Goal: Transaction & Acquisition: Download file/media

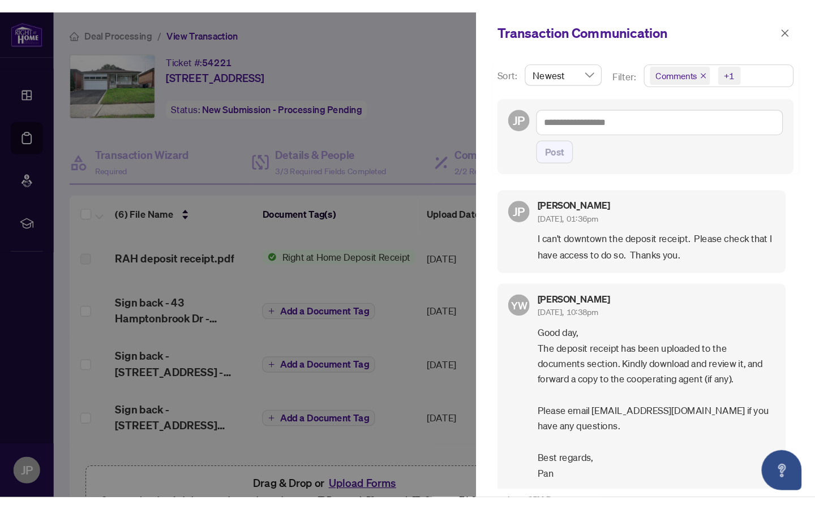
scroll to position [2, 0]
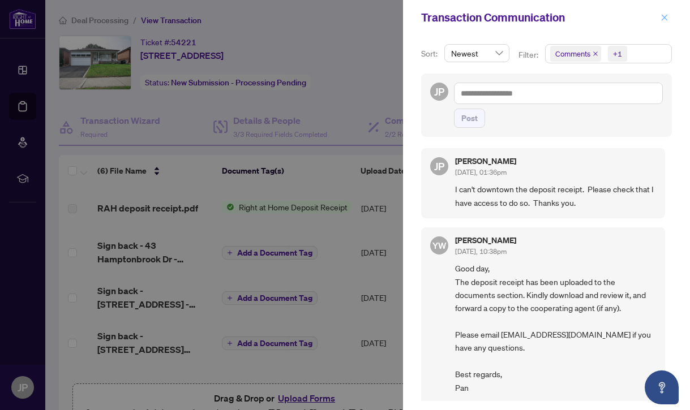
click at [662, 16] on icon "close" at bounding box center [664, 18] width 8 height 8
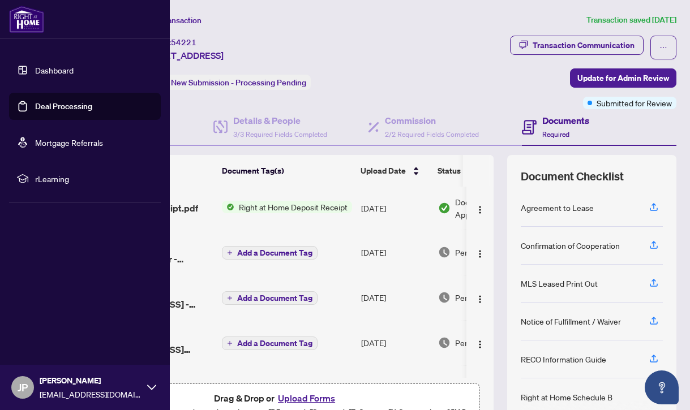
click at [53, 68] on link "Dashboard" at bounding box center [54, 70] width 38 height 10
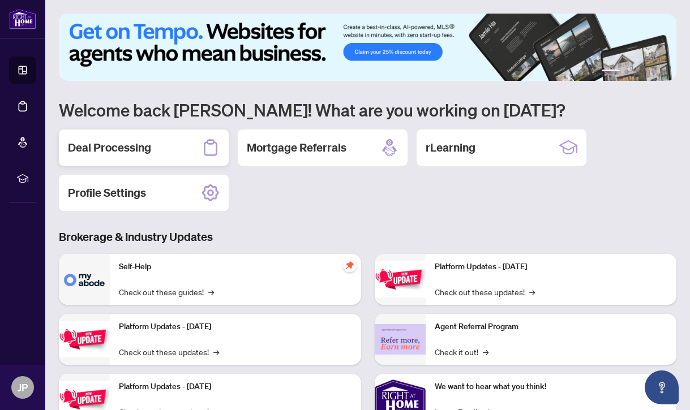
click at [112, 148] on h2 "Deal Processing" at bounding box center [109, 148] width 83 height 16
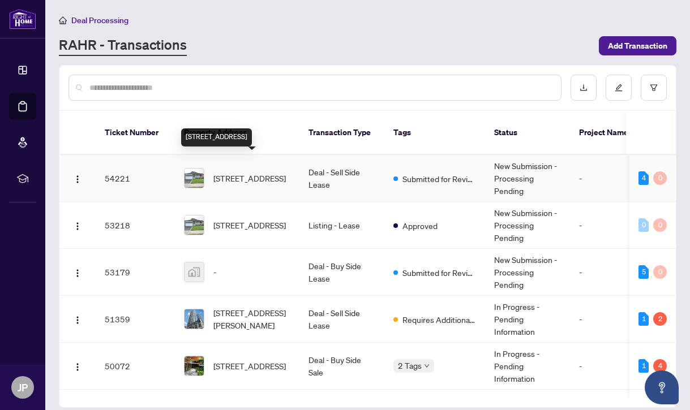
click at [249, 172] on span "[STREET_ADDRESS]" at bounding box center [249, 178] width 72 height 12
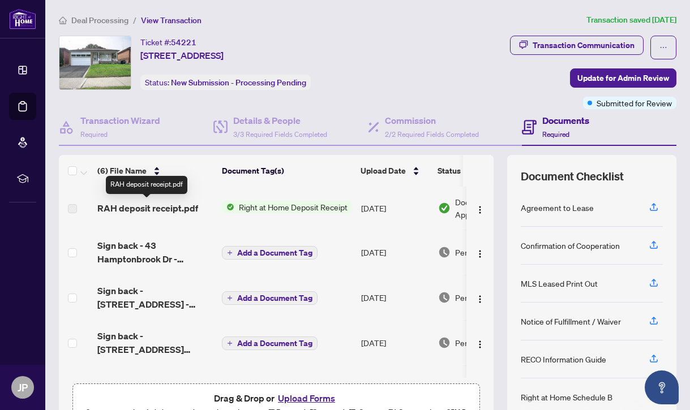
click at [136, 217] on td "RAH deposit receipt.pdf" at bounding box center [155, 208] width 124 height 43
click at [143, 210] on span "RAH deposit receipt.pdf" at bounding box center [147, 208] width 101 height 14
click at [263, 207] on span "Right at Home Deposit Receipt" at bounding box center [293, 207] width 118 height 12
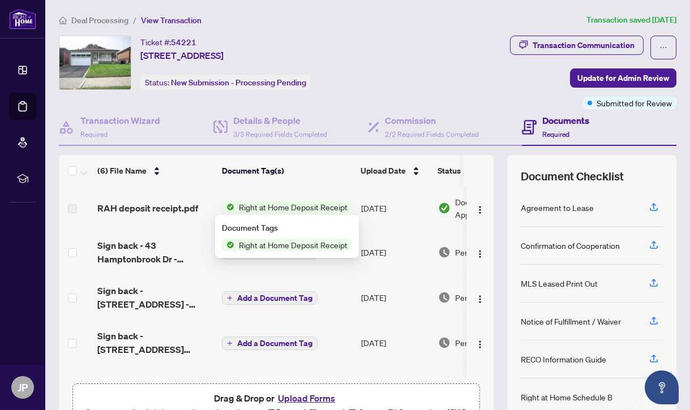
click at [308, 206] on span "Right at Home Deposit Receipt" at bounding box center [293, 207] width 118 height 12
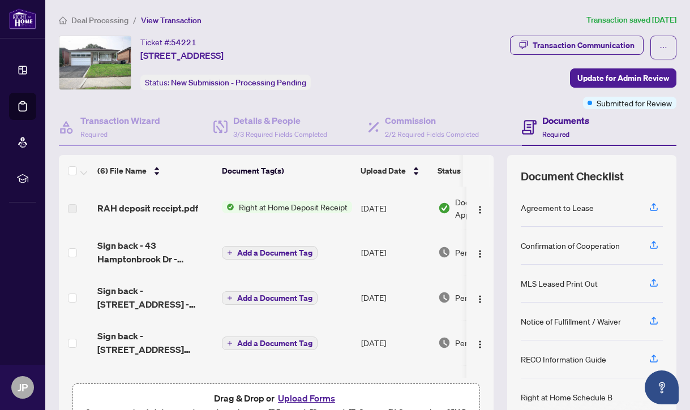
click at [135, 209] on span "RAH deposit receipt.pdf" at bounding box center [147, 208] width 101 height 14
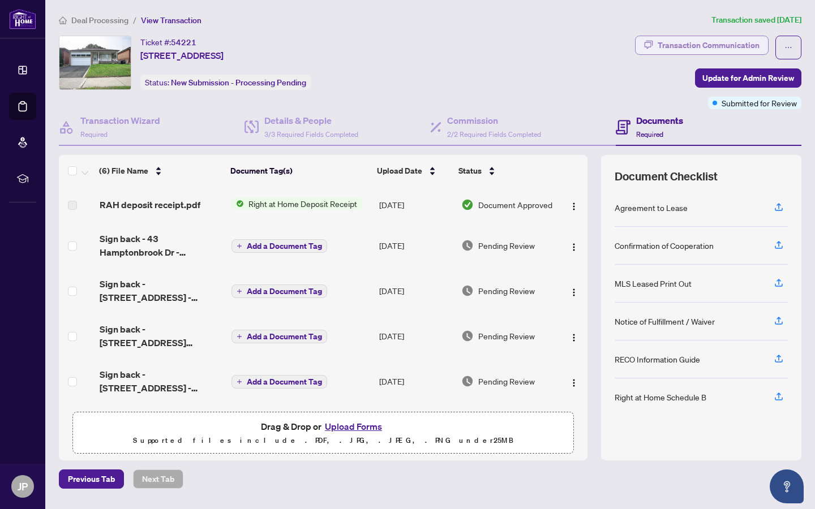
click at [689, 48] on div "Transaction Communication" at bounding box center [708, 45] width 102 height 18
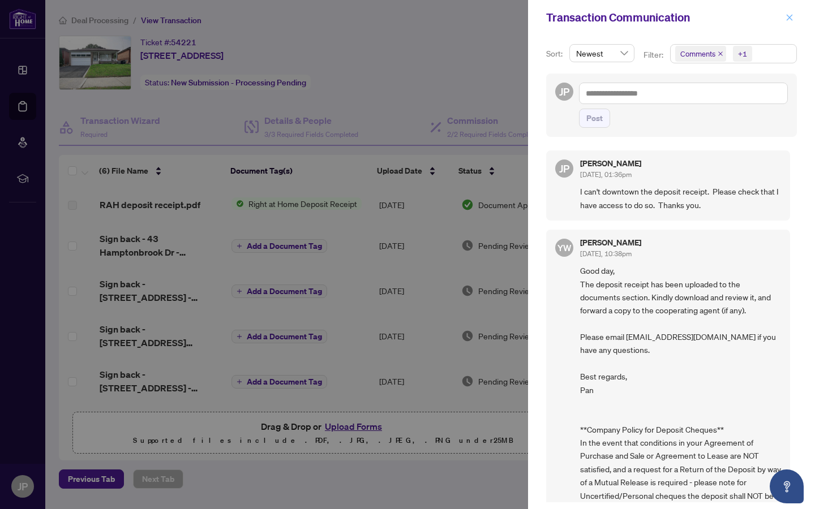
click at [689, 20] on icon "close" at bounding box center [789, 18] width 8 height 8
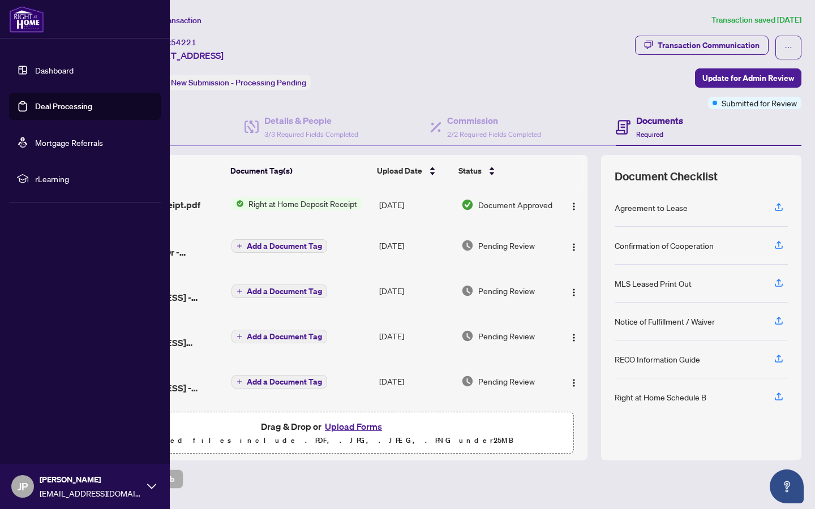
click at [63, 72] on link "Dashboard" at bounding box center [54, 70] width 38 height 10
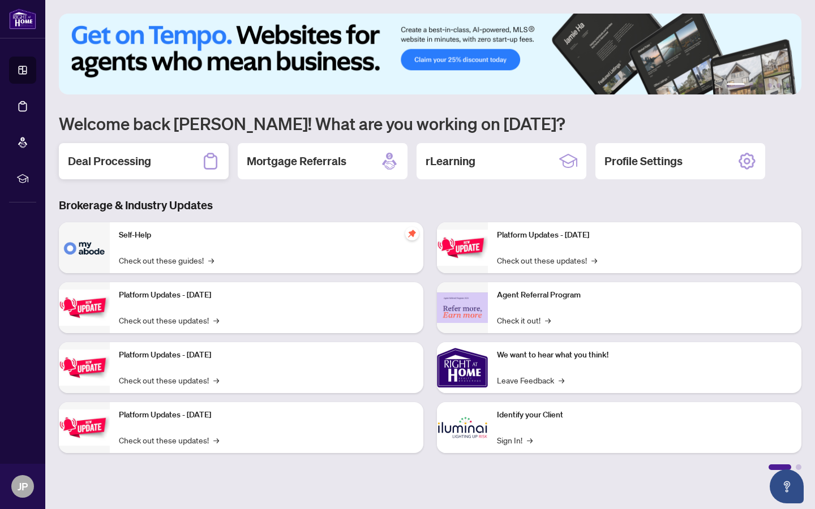
click at [134, 163] on h2 "Deal Processing" at bounding box center [109, 161] width 83 height 16
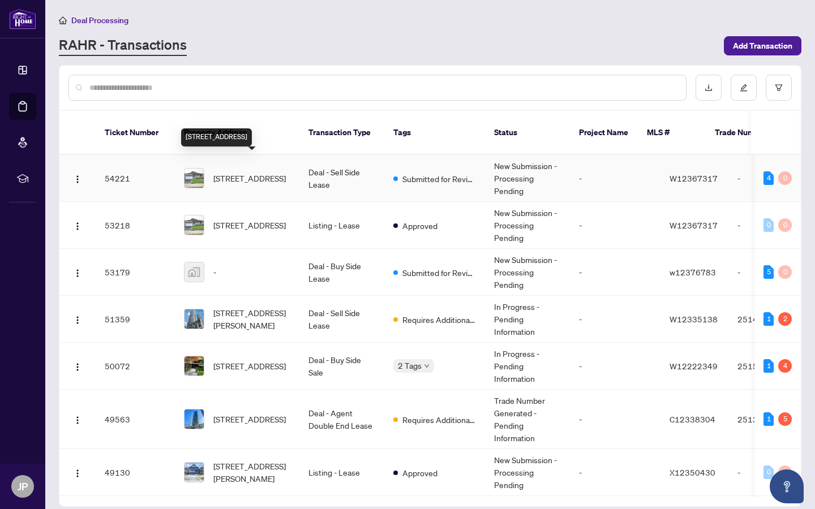
click at [244, 172] on span "[STREET_ADDRESS]" at bounding box center [249, 178] width 72 height 12
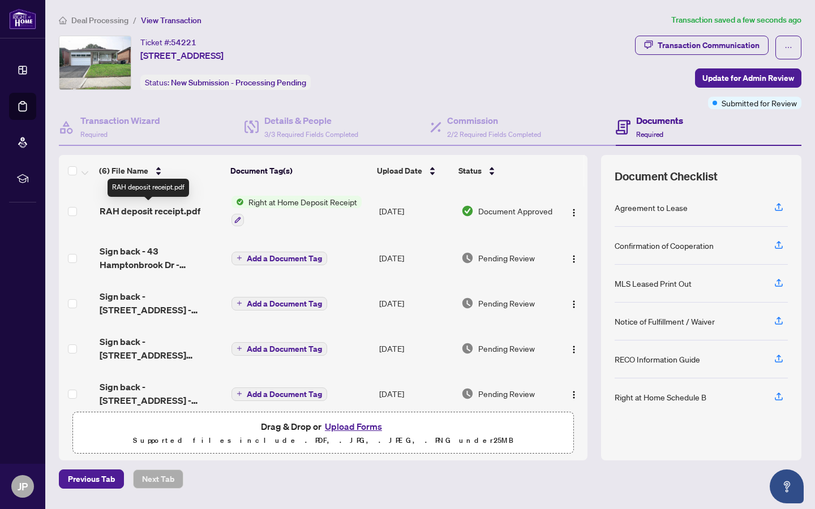
click at [164, 214] on span "RAH deposit receipt.pdf" at bounding box center [150, 211] width 101 height 14
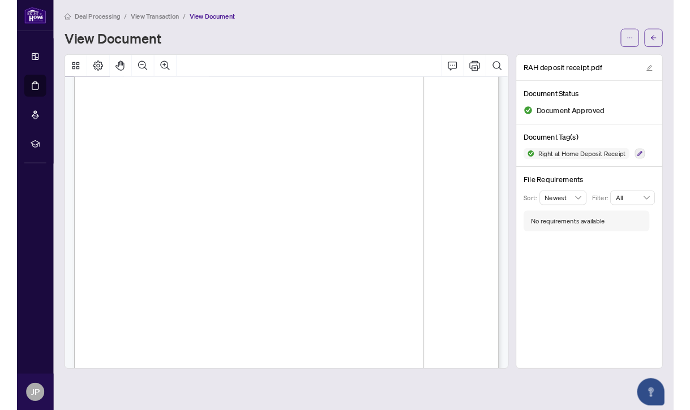
scroll to position [57, 0]
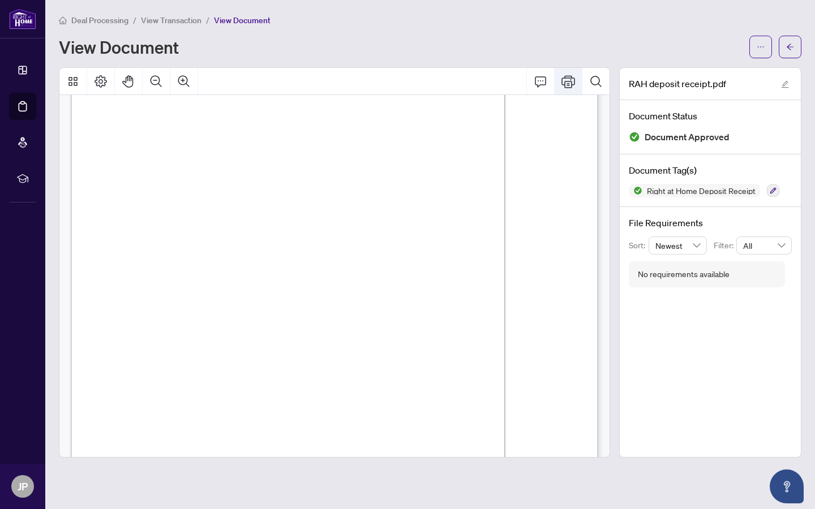
click at [566, 85] on icon "Print" at bounding box center [568, 82] width 14 height 14
click at [689, 48] on icon "ellipsis" at bounding box center [760, 47] width 8 height 8
click at [689, 70] on span "Download" at bounding box center [720, 71] width 86 height 12
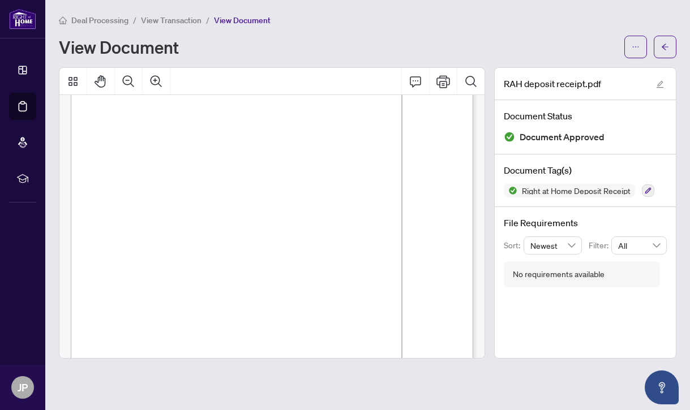
scroll to position [44, 0]
